Goal: Register for event/course

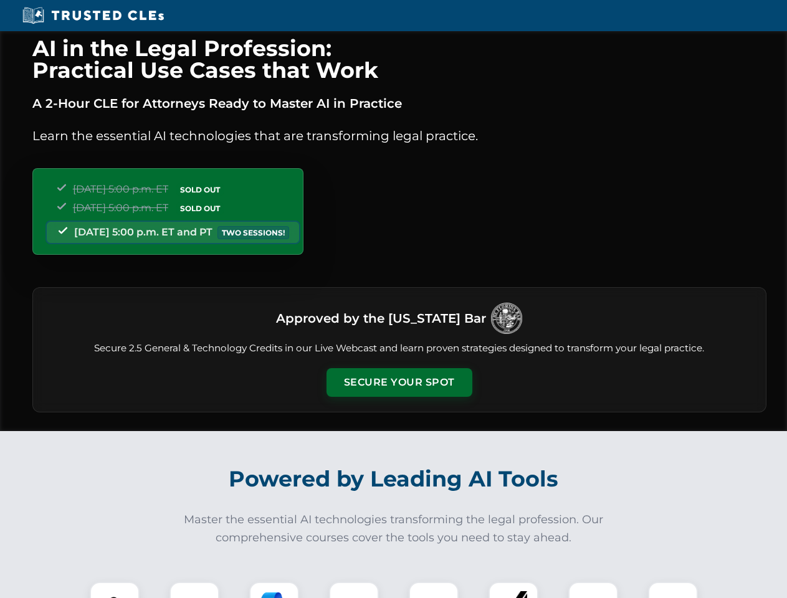
click at [399, 382] on button "Secure Your Spot" at bounding box center [399, 382] width 146 height 29
click at [115, 590] on img at bounding box center [115, 606] width 36 height 36
